Goal: Submit feedback/report problem

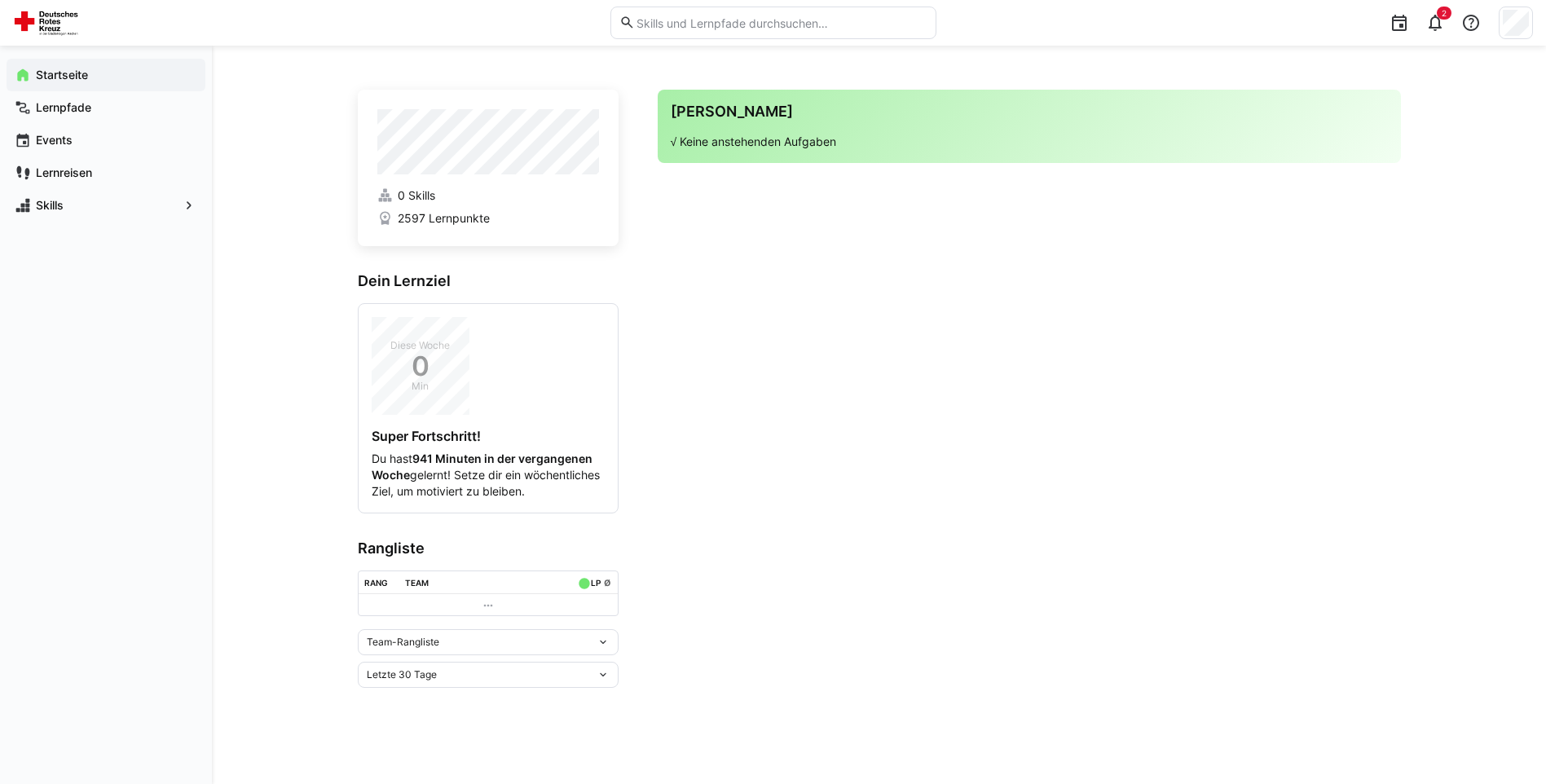
click at [0, 0] on app-navigation-label "Startseite" at bounding box center [0, 0] width 0 height 0
click at [82, 93] on div "Lernpfade" at bounding box center [106, 107] width 198 height 33
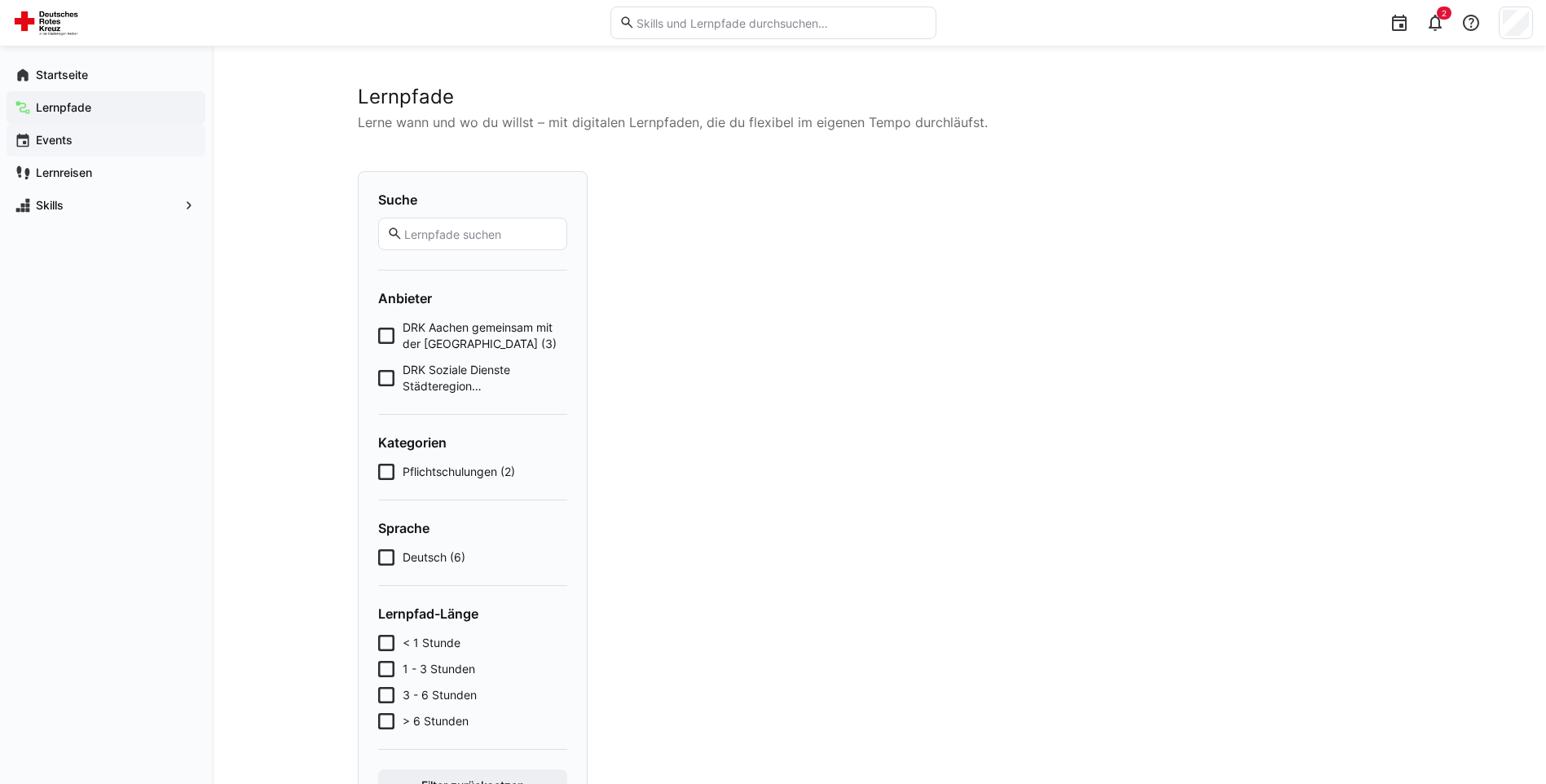
click at [79, 140] on span "Events" at bounding box center [115, 139] width 164 height 16
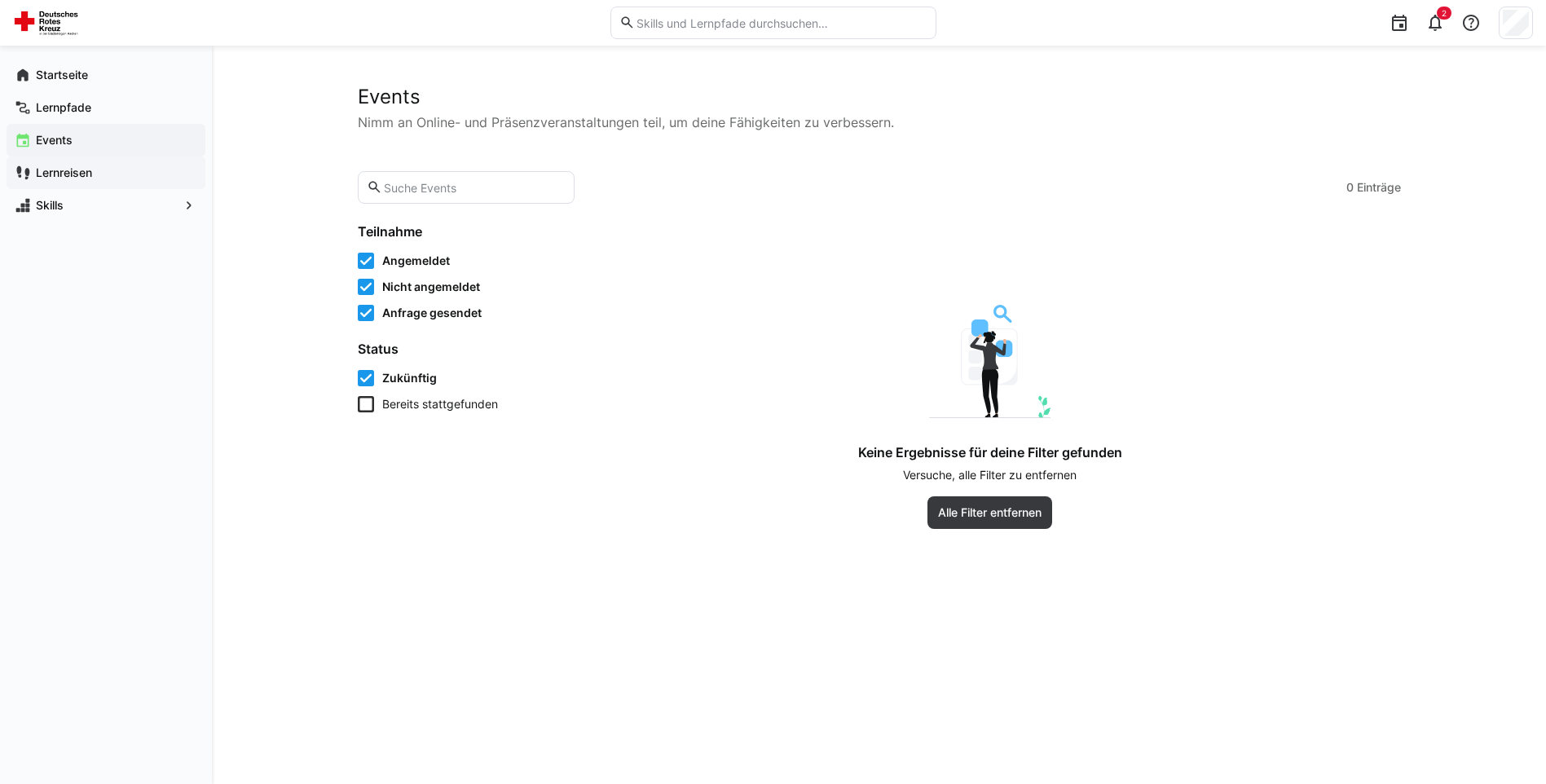
click at [90, 187] on div "Lernreisen" at bounding box center [106, 173] width 198 height 33
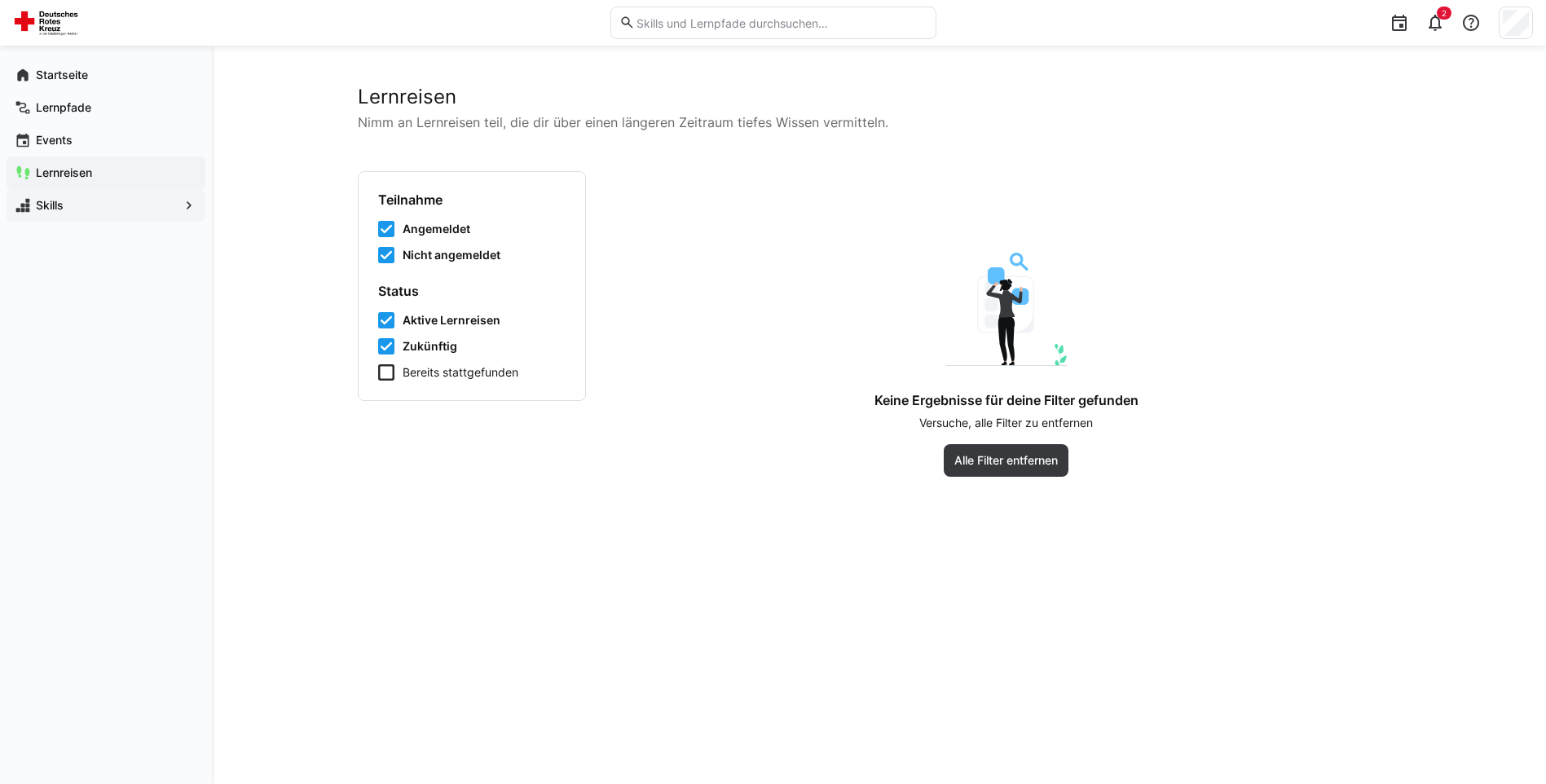
click at [79, 213] on span "Skills" at bounding box center [106, 205] width 145 height 16
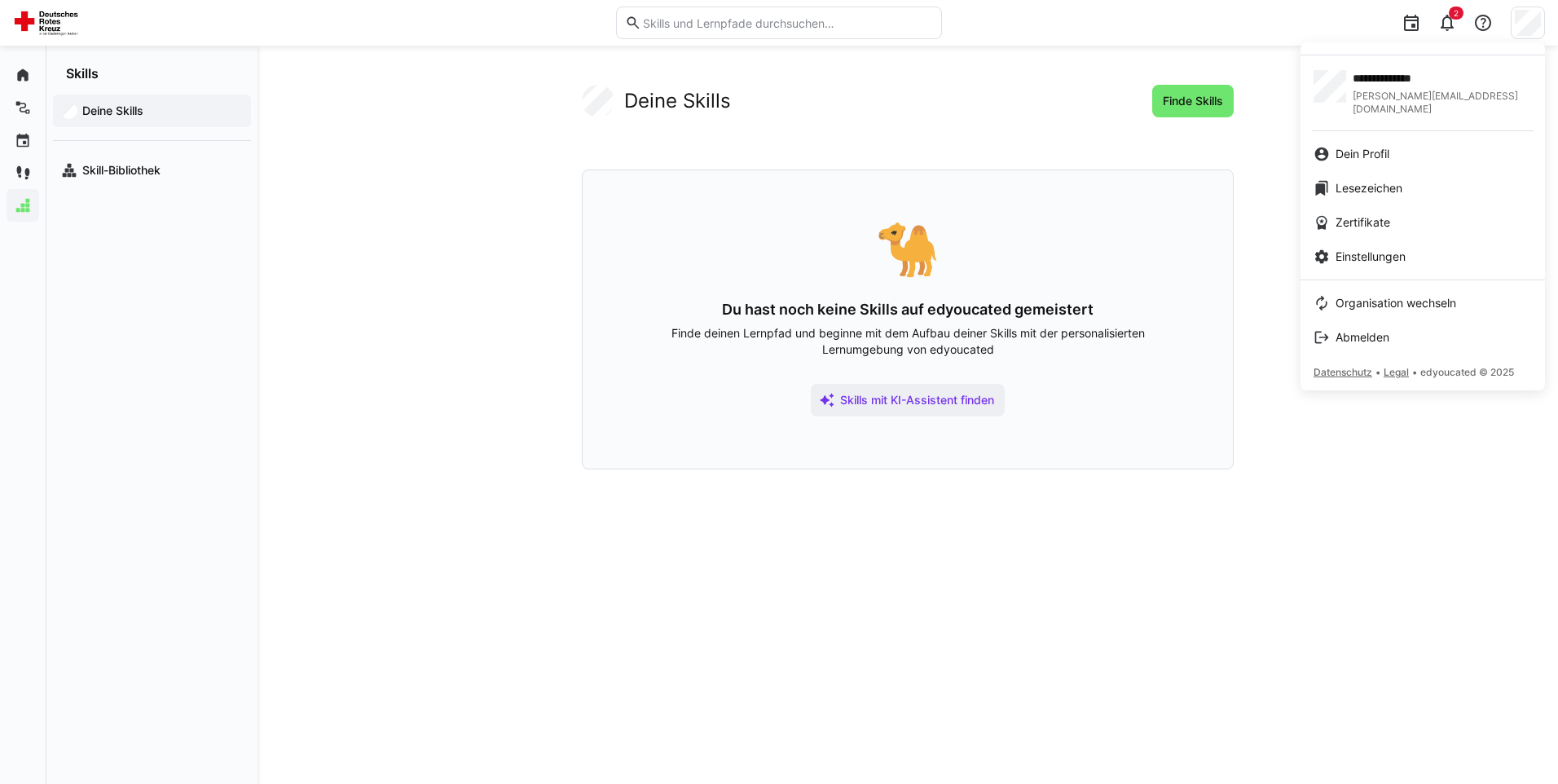
click at [1439, 23] on div at bounding box center [779, 392] width 1558 height 784
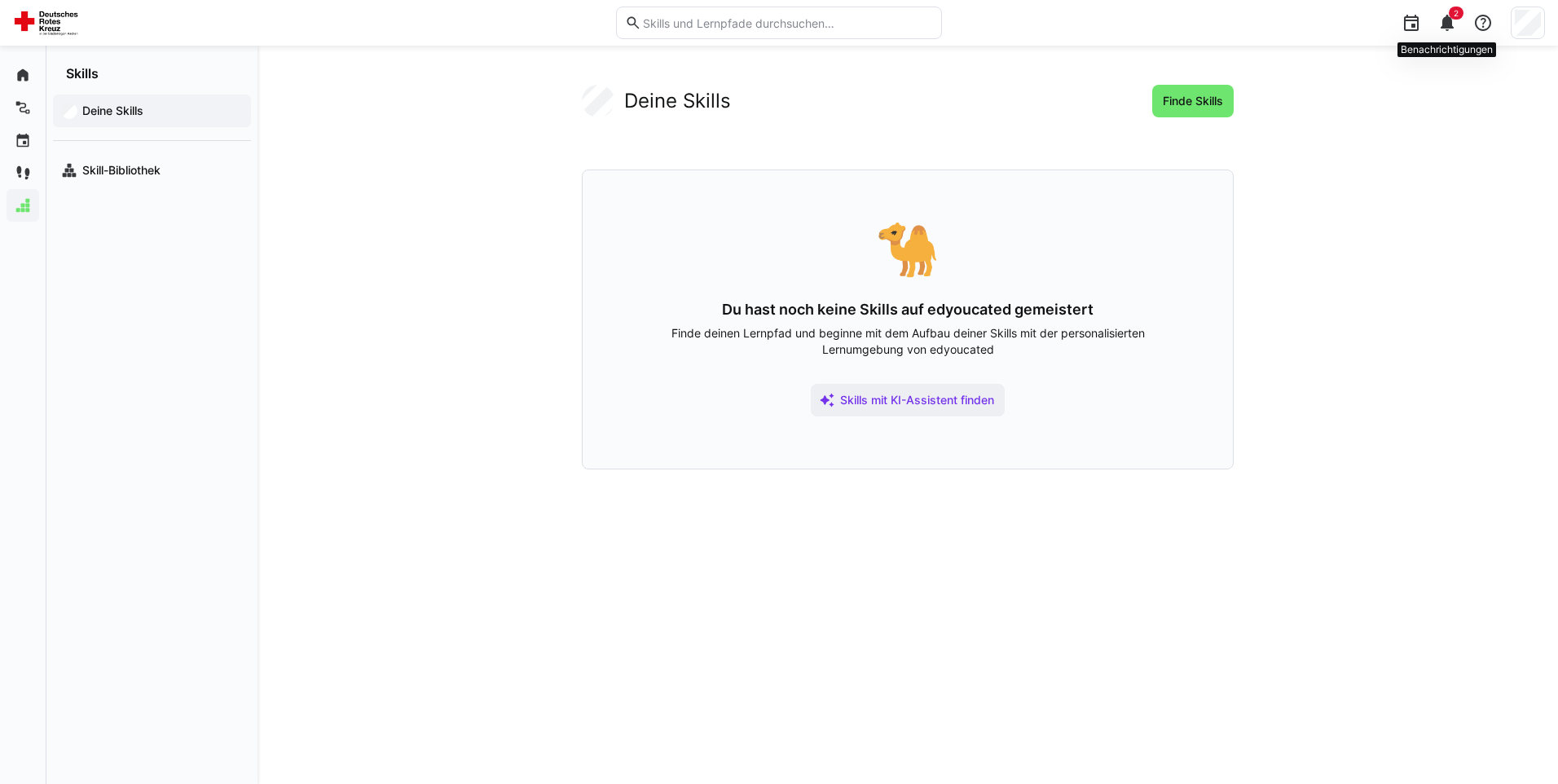
click at [1450, 21] on eds-icon at bounding box center [1448, 22] width 19 height 19
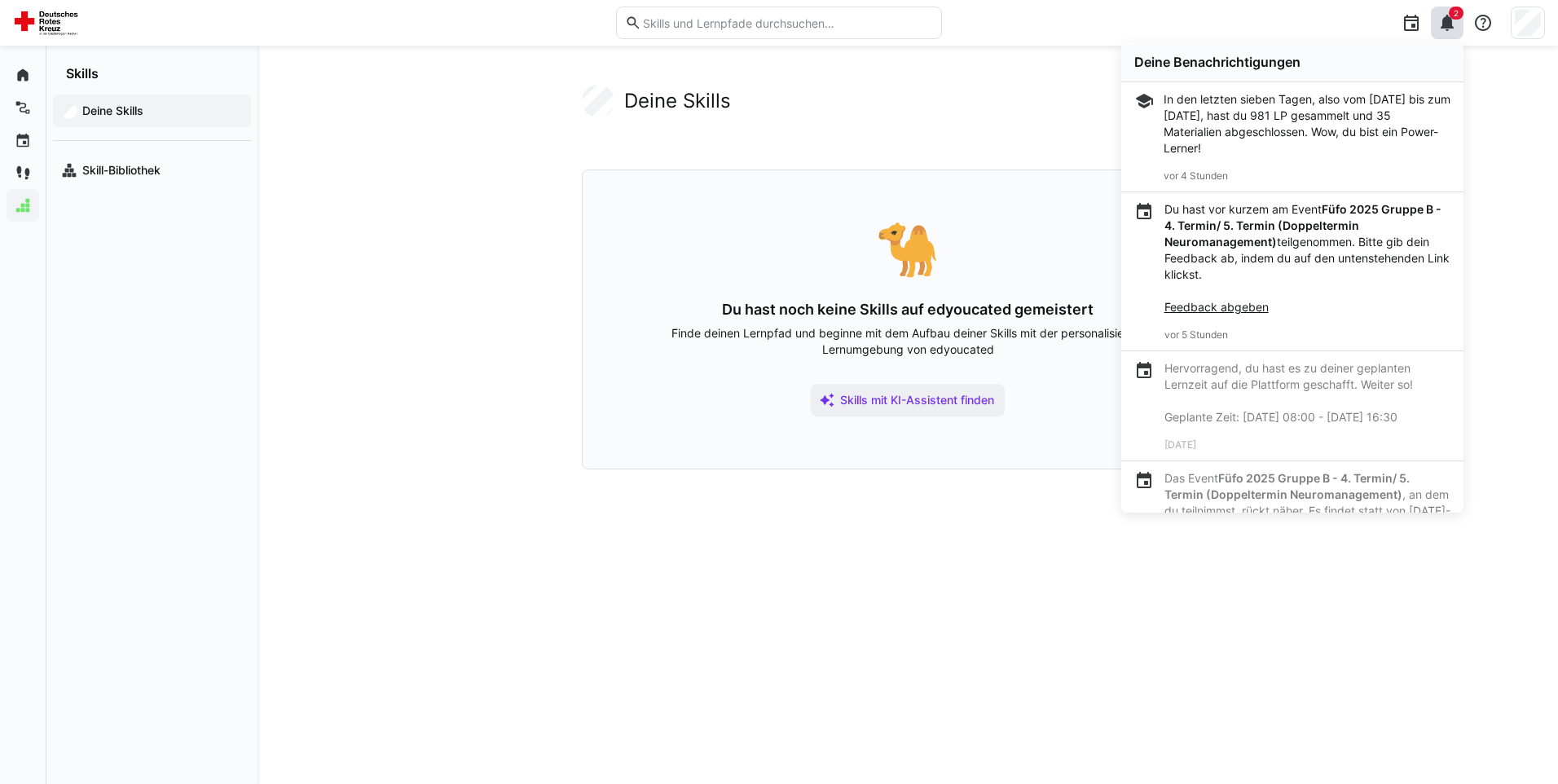
click at [1228, 308] on link "Feedback abgeben" at bounding box center [1217, 307] width 105 height 14
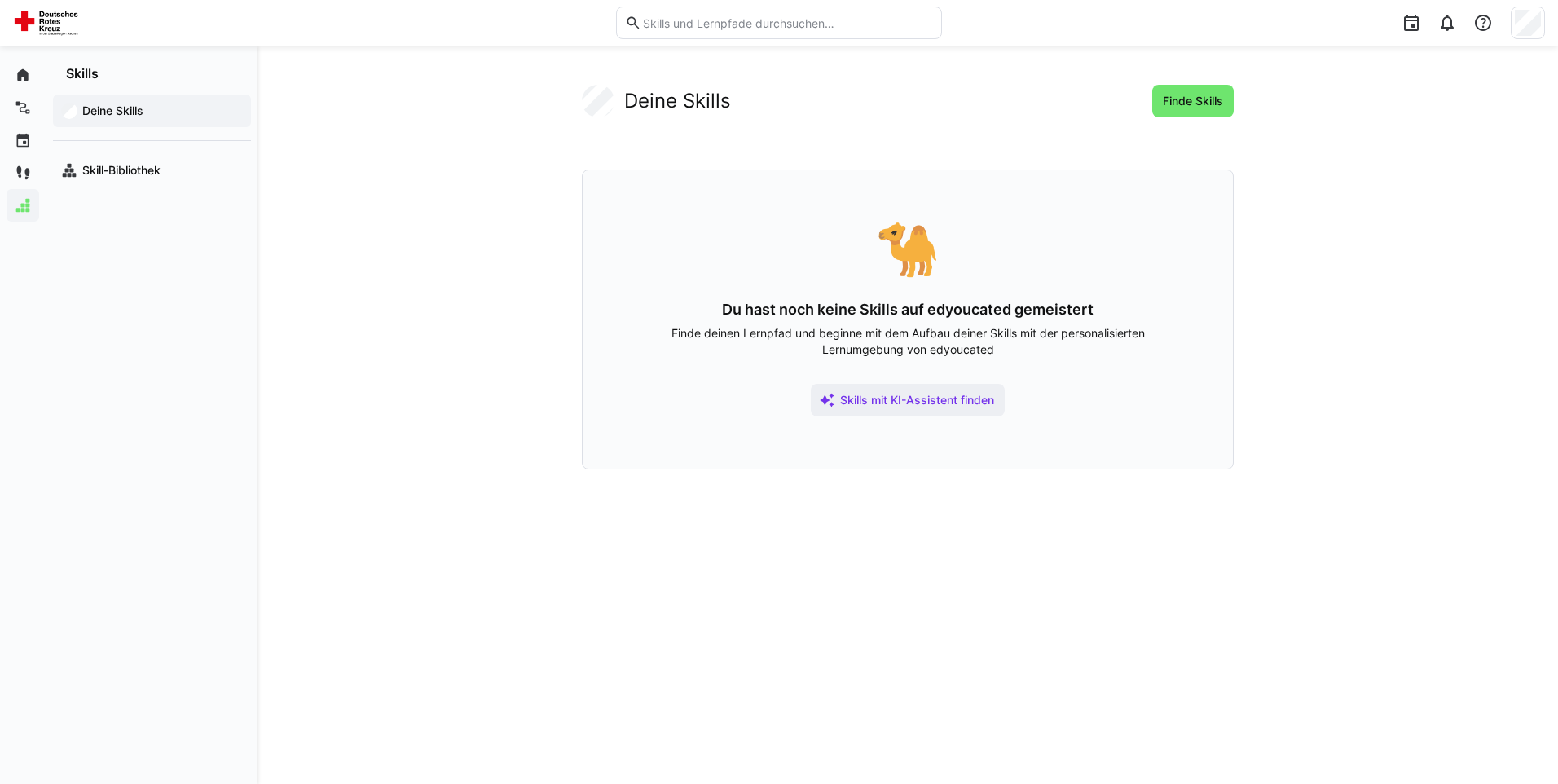
click at [1545, 20] on header at bounding box center [779, 22] width 1558 height 45
click at [1511, 13] on div at bounding box center [1249, 22] width 592 height 45
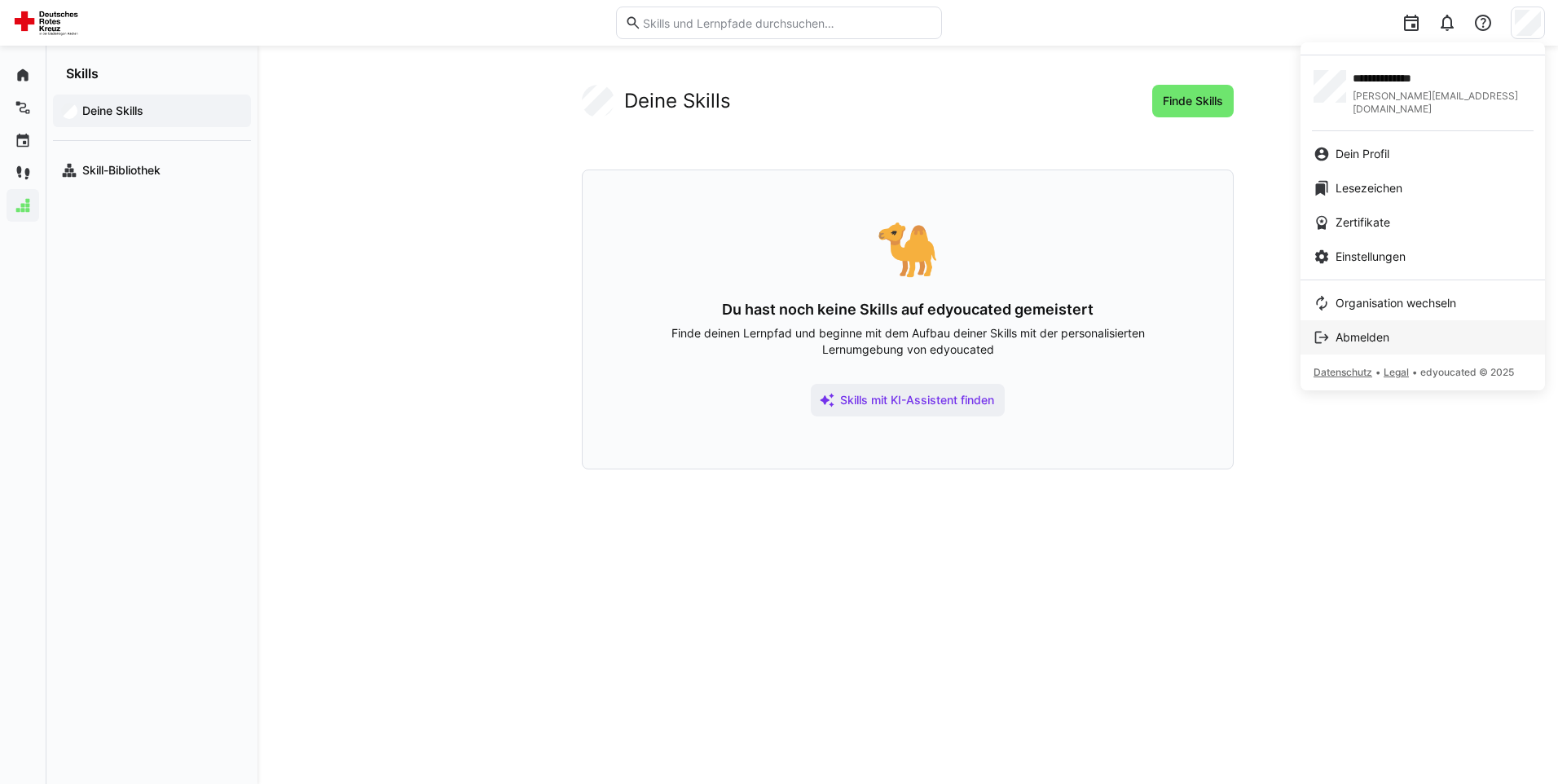
click at [1358, 337] on link "Abmelden" at bounding box center [1422, 337] width 245 height 34
